Goal: Check status: Check status

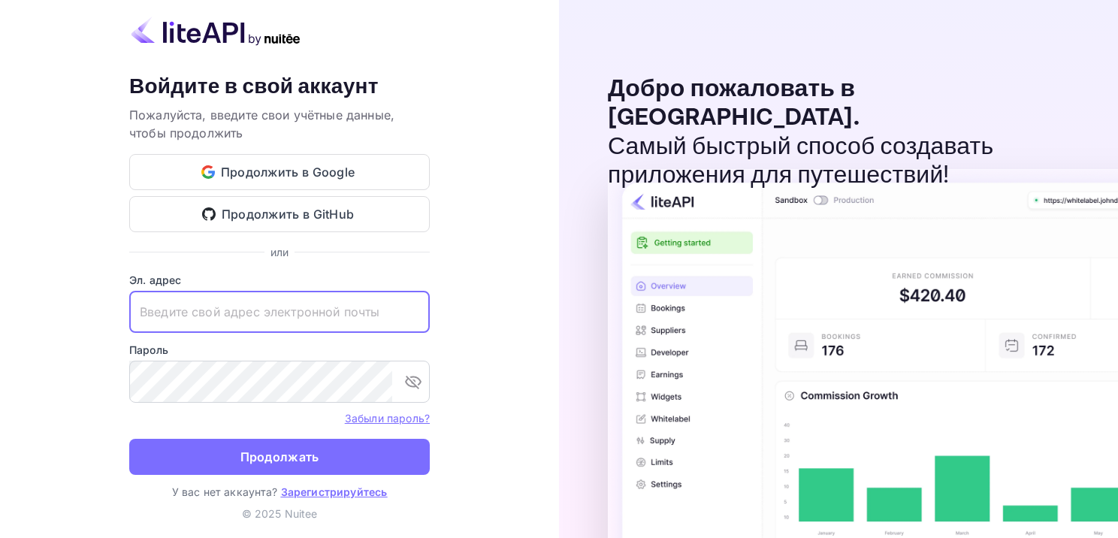
paste input "[EMAIL_ADDRESS][DOMAIN_NAME]"
type input "[EMAIL_ADDRESS][DOMAIN_NAME]"
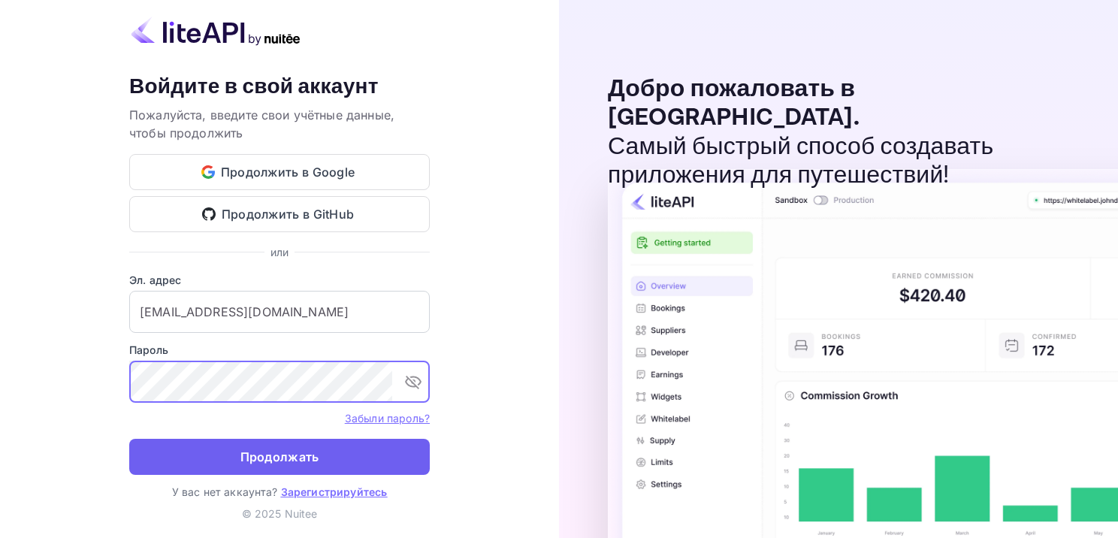
click at [278, 457] on ya-tr-span "Продолжать" at bounding box center [279, 457] width 79 height 20
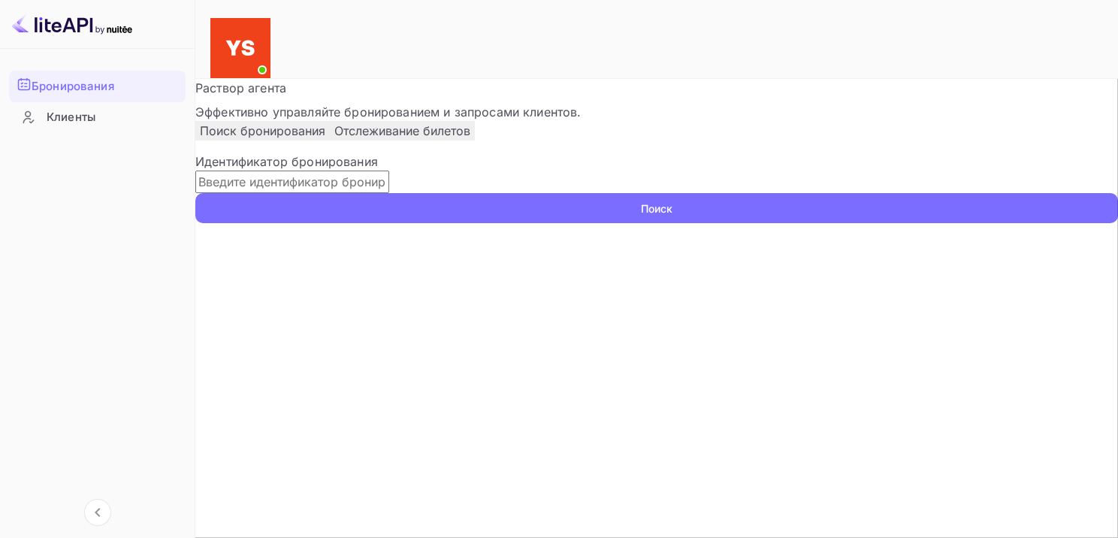
paste input "9852339"
type input "9852339"
click at [673, 216] on ya-tr-span "Поиск" at bounding box center [657, 209] width 32 height 16
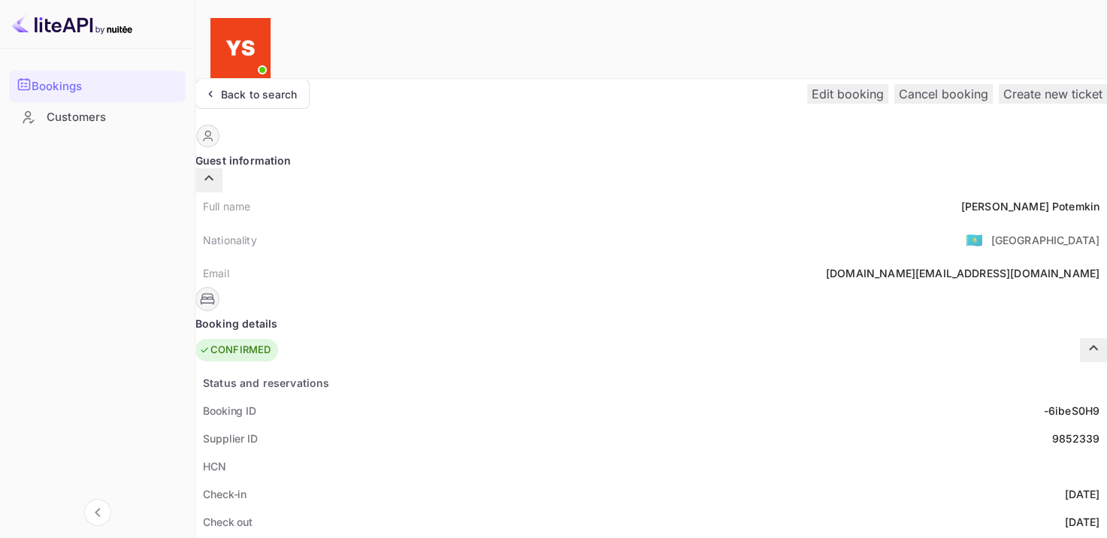
drag, startPoint x: 748, startPoint y: 201, endPoint x: 788, endPoint y: 201, distance: 39.1
copy ya-tr-span "9852339"
drag, startPoint x: 546, startPoint y: 177, endPoint x: 627, endPoint y: 183, distance: 82.1
click at [627, 192] on div "Full name [PERSON_NAME]" at bounding box center [651, 206] width 912 height 28
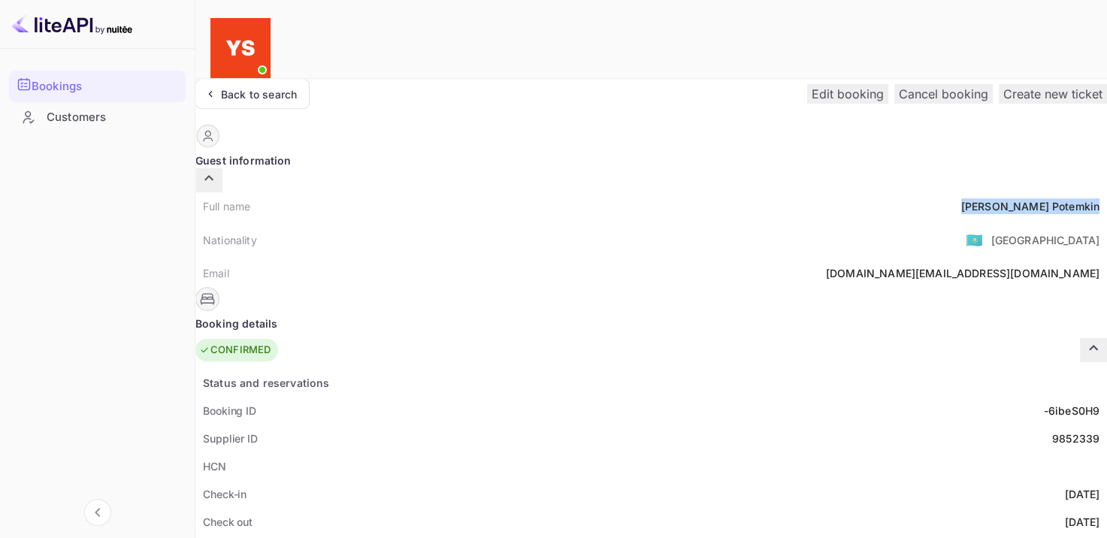
copy div "[PERSON_NAME]"
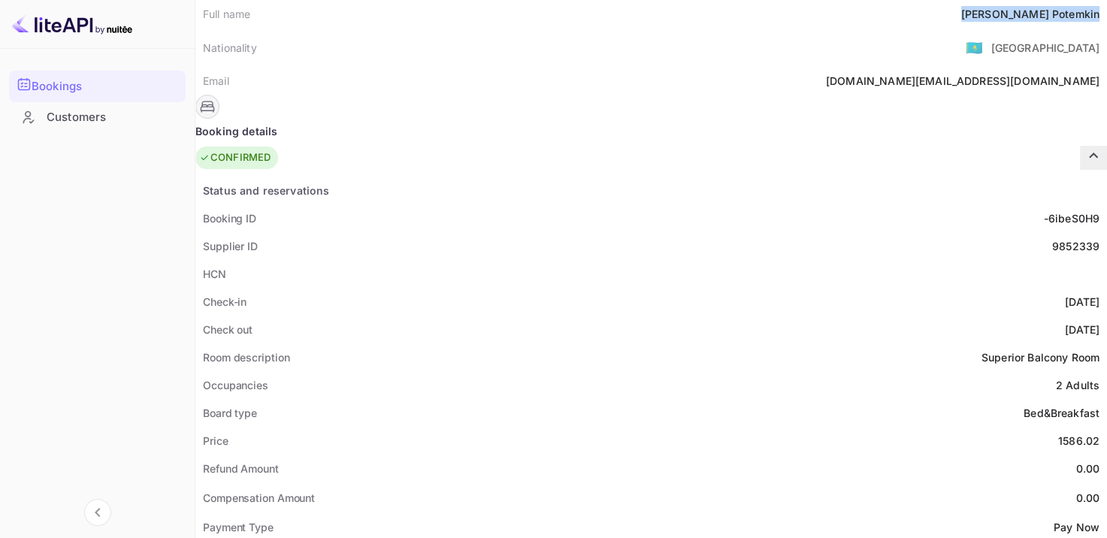
scroll to position [225, 0]
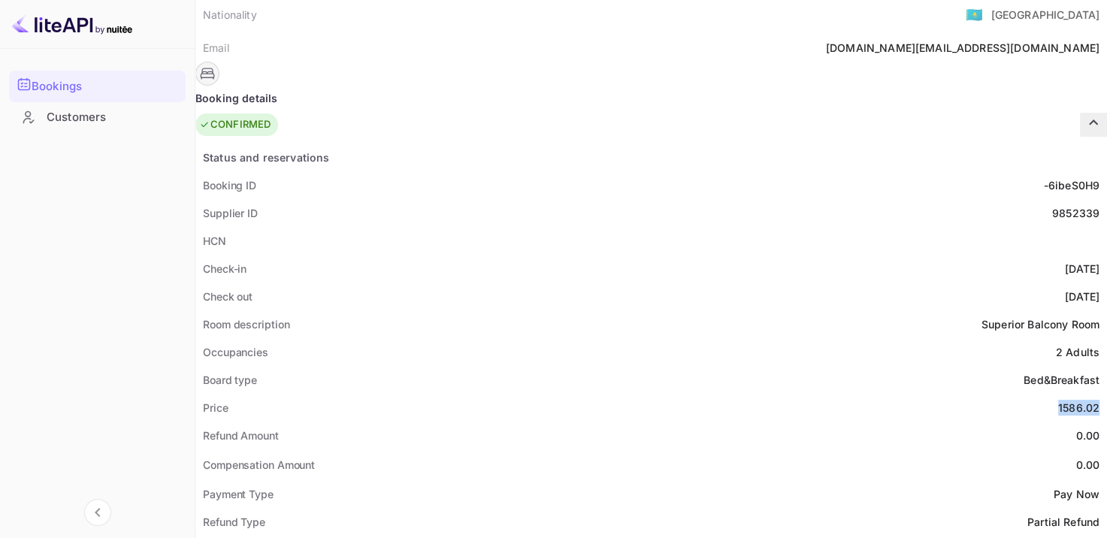
drag, startPoint x: 588, startPoint y: 370, endPoint x: 630, endPoint y: 370, distance: 42.1
click at [630, 394] on div "Price 1586.02" at bounding box center [651, 408] width 912 height 28
copy div "1586.02"
